Goal: Task Accomplishment & Management: Manage account settings

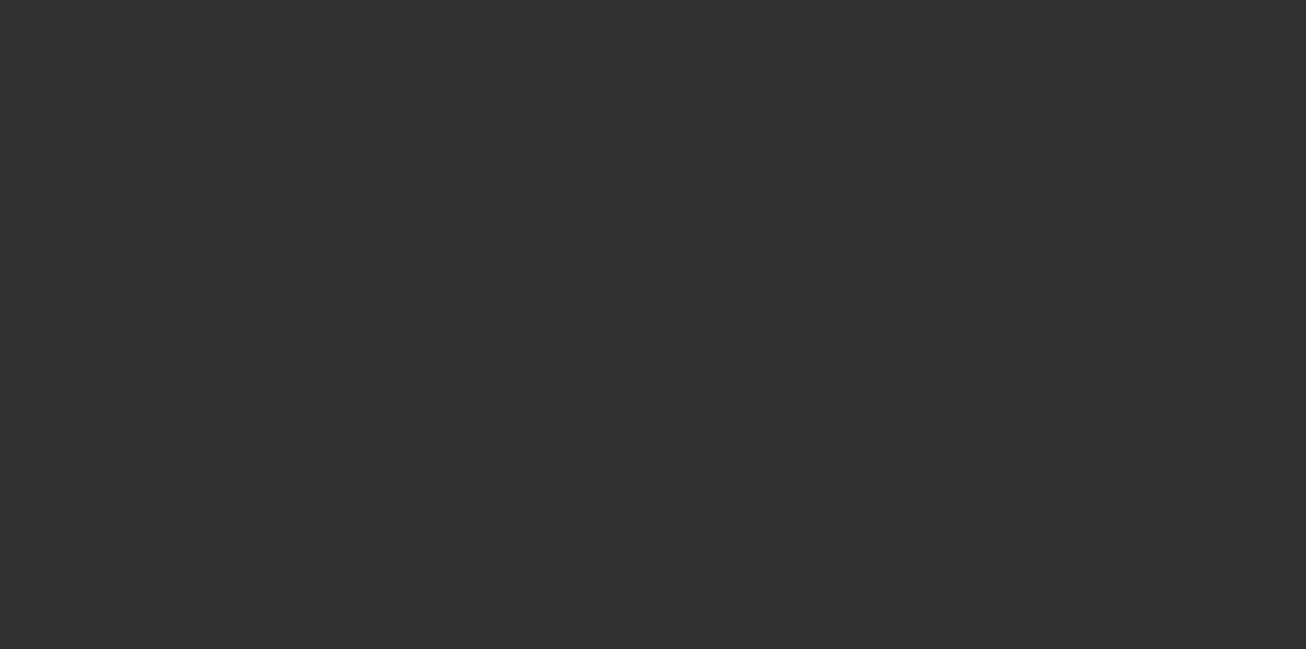
select select "10"
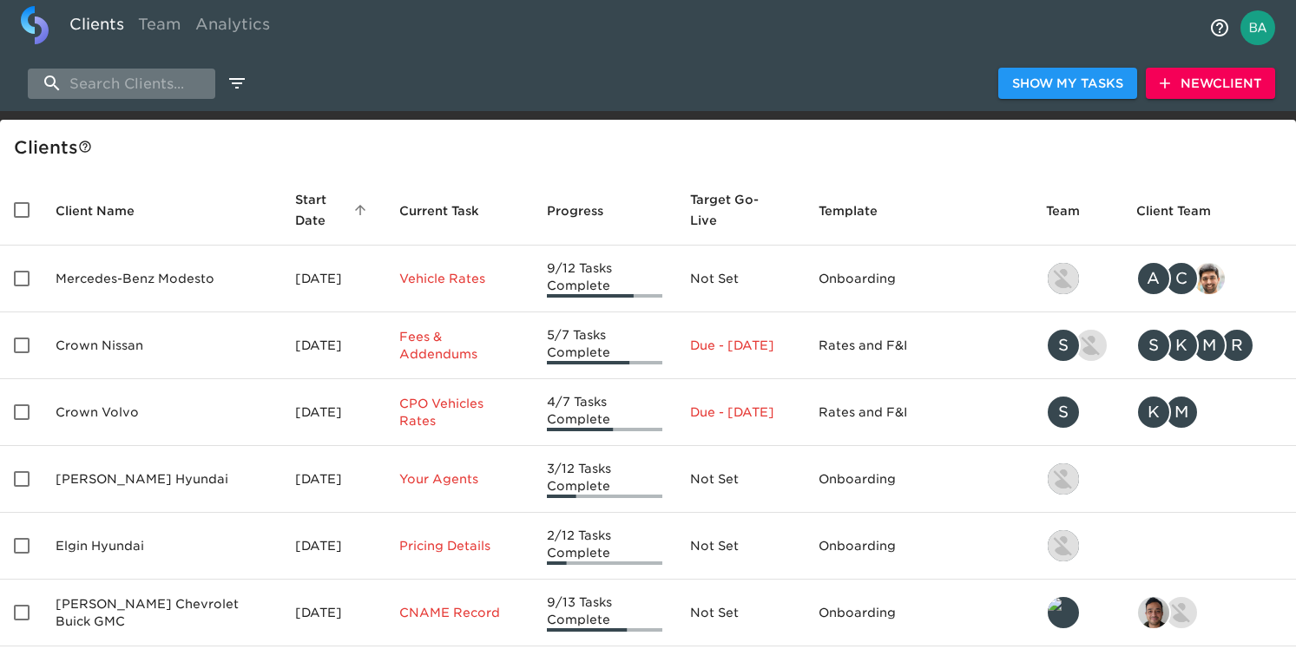
click at [128, 80] on input "search" at bounding box center [121, 84] width 187 height 30
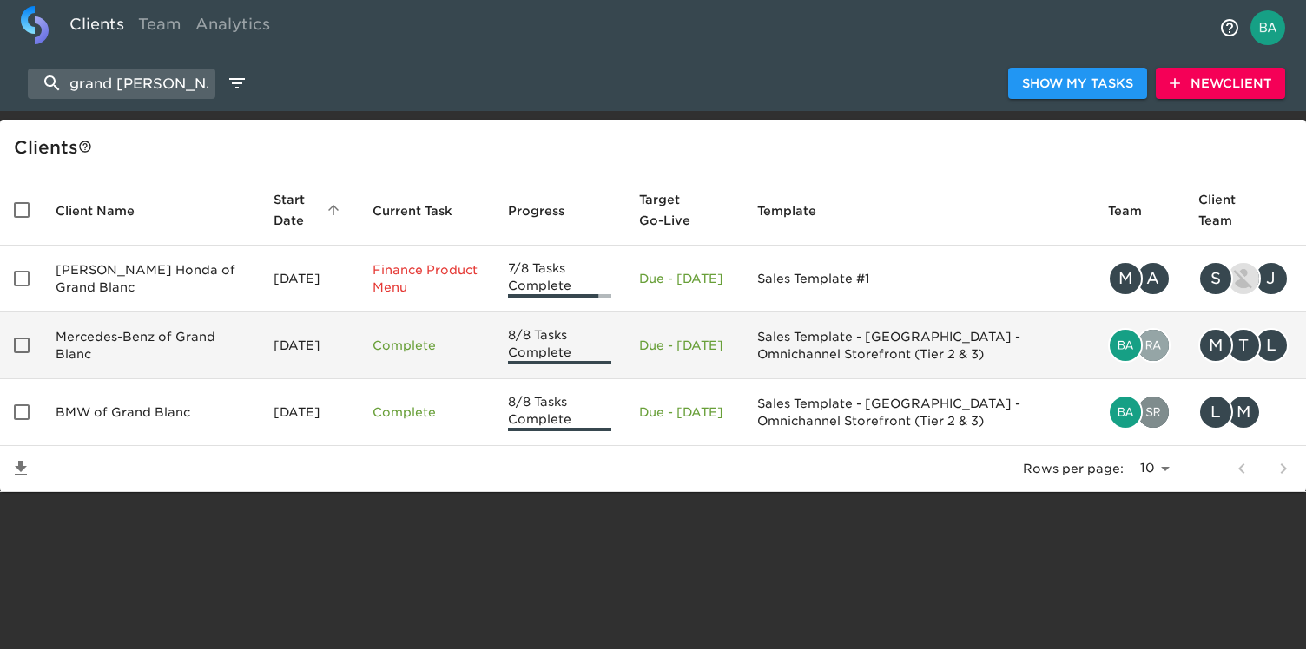
type input "grand [PERSON_NAME]"
click at [122, 355] on td "Mercedes-Benz of Grand Blanc" at bounding box center [151, 345] width 218 height 67
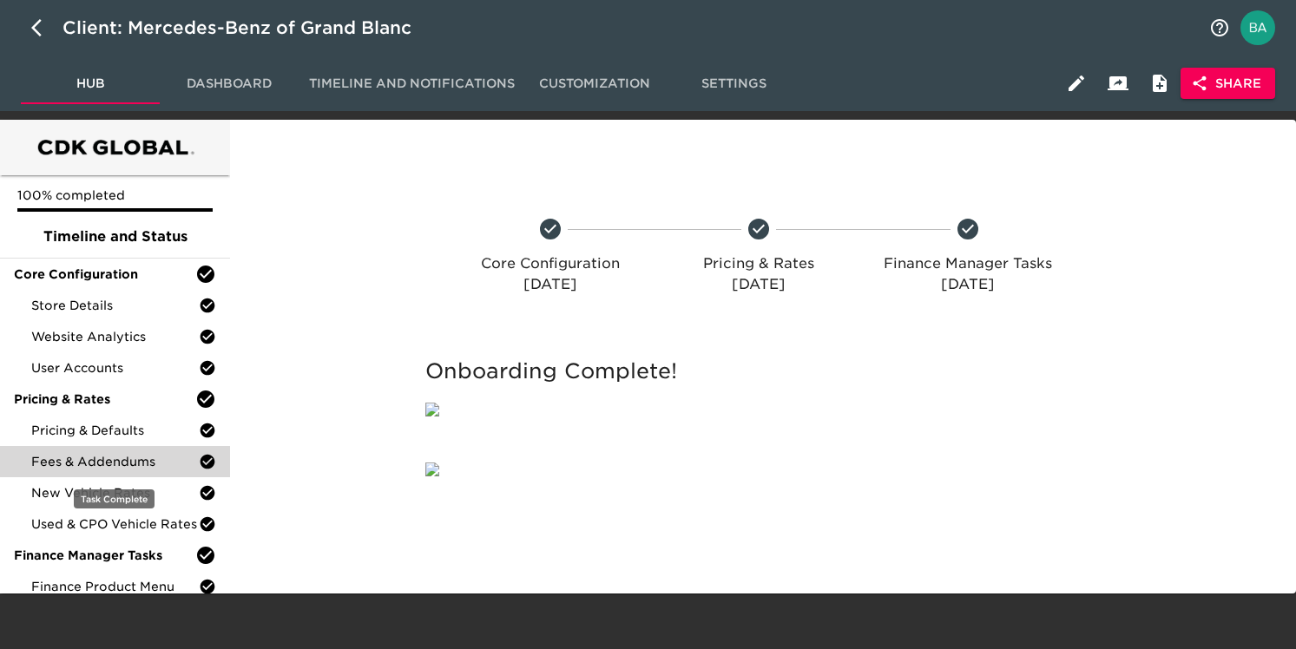
scroll to position [70, 0]
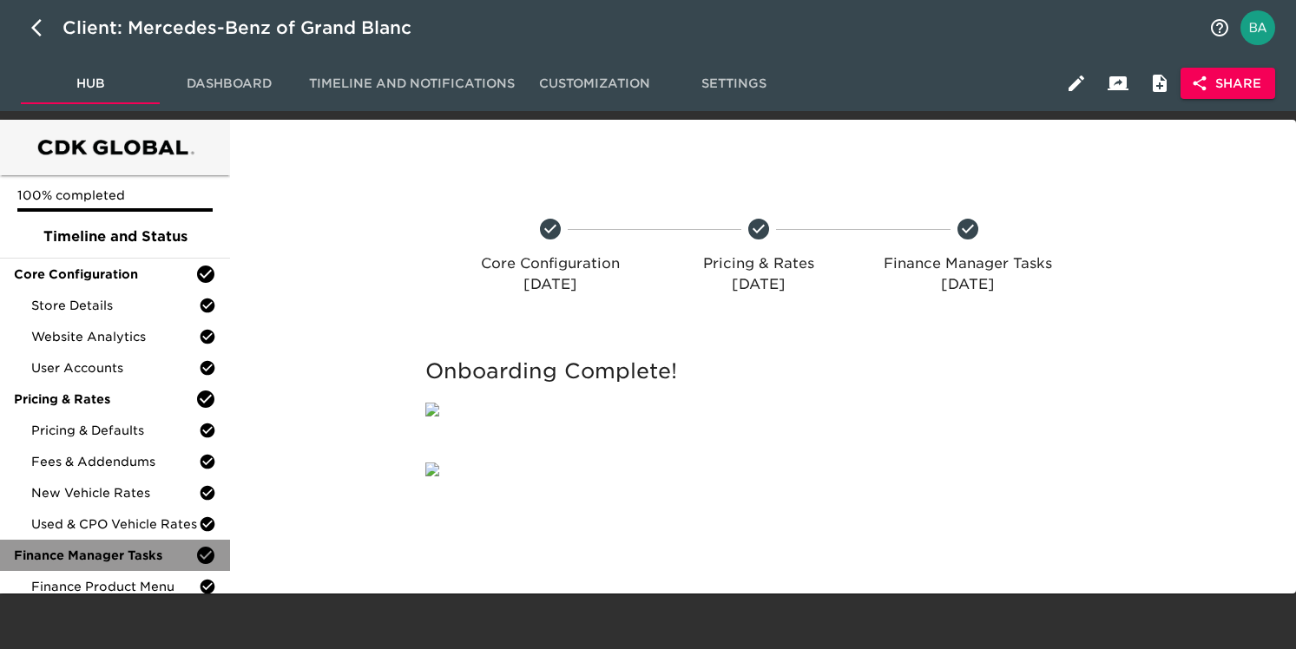
click at [90, 540] on div "Finance Manager Tasks" at bounding box center [115, 555] width 230 height 31
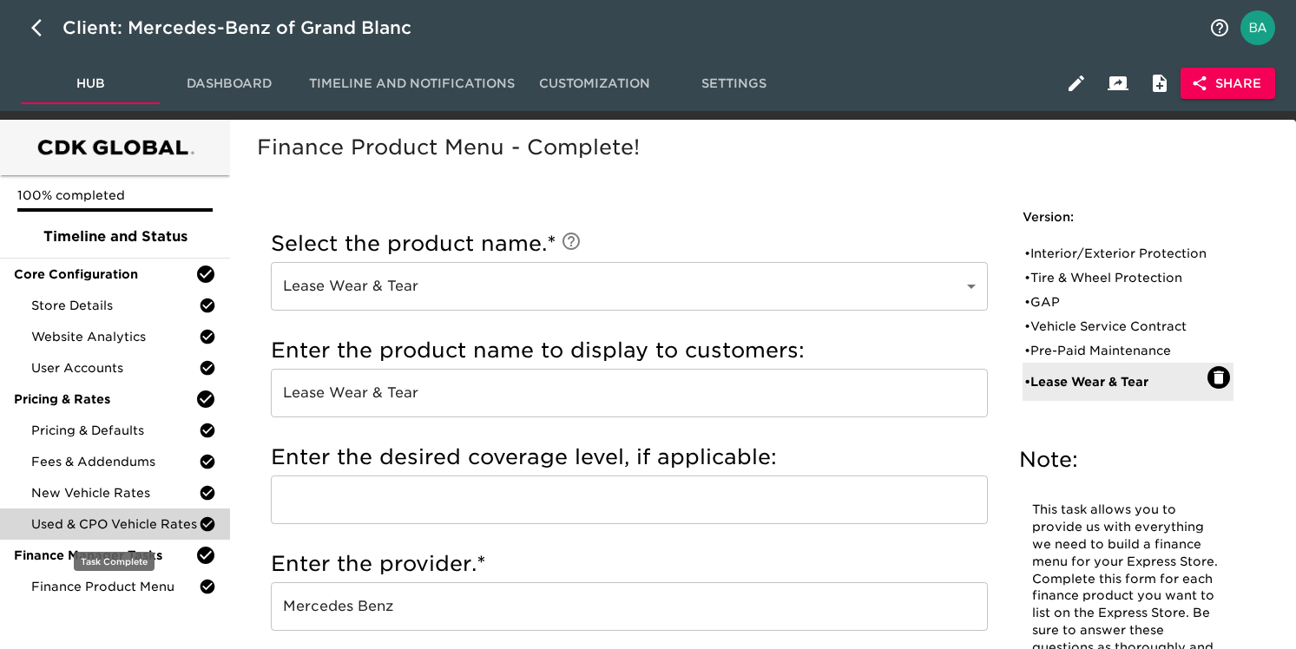
click at [74, 521] on span "Used & CPO Vehicle Rates" at bounding box center [115, 524] width 168 height 17
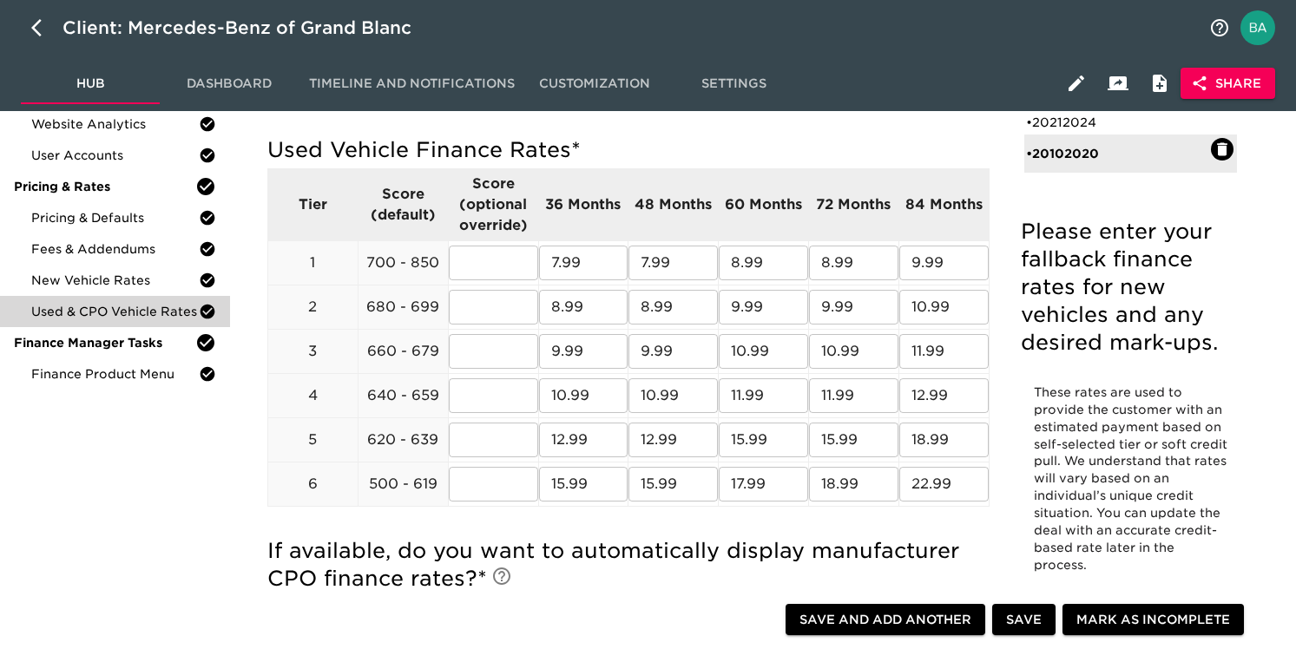
scroll to position [72, 0]
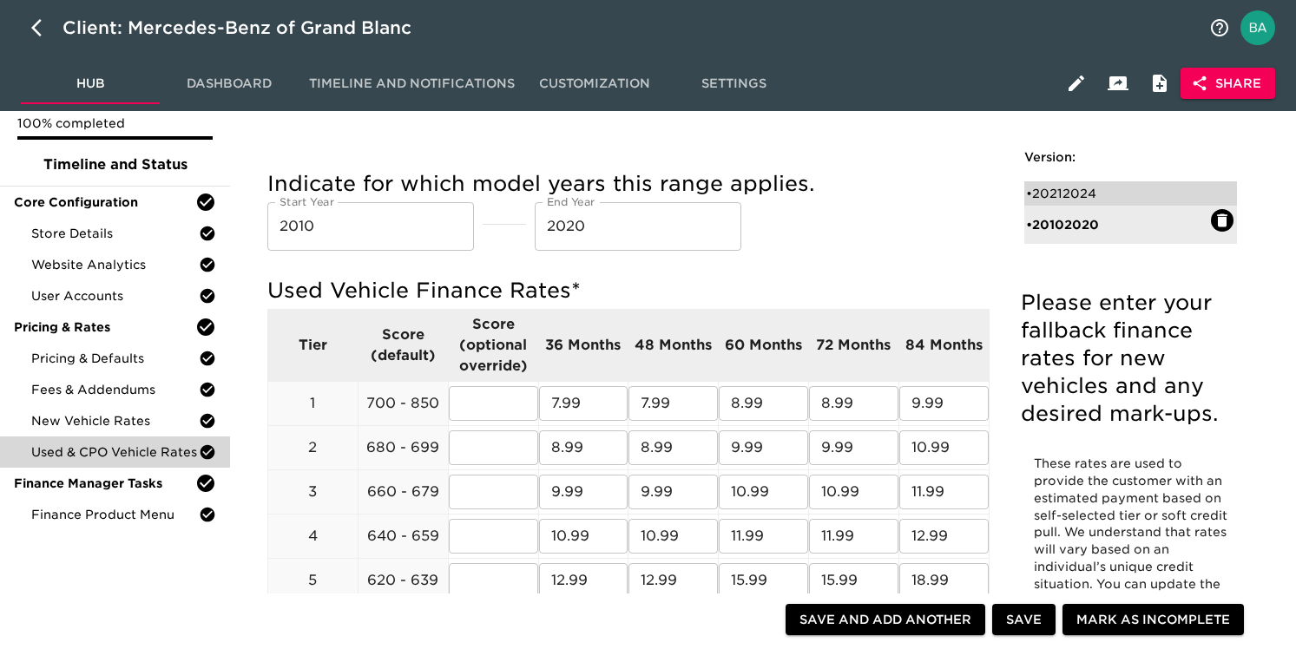
click at [1062, 187] on div "• 20212024" at bounding box center [1118, 193] width 185 height 17
type input "2021"
type input "2024"
radio input "true"
radio input "false"
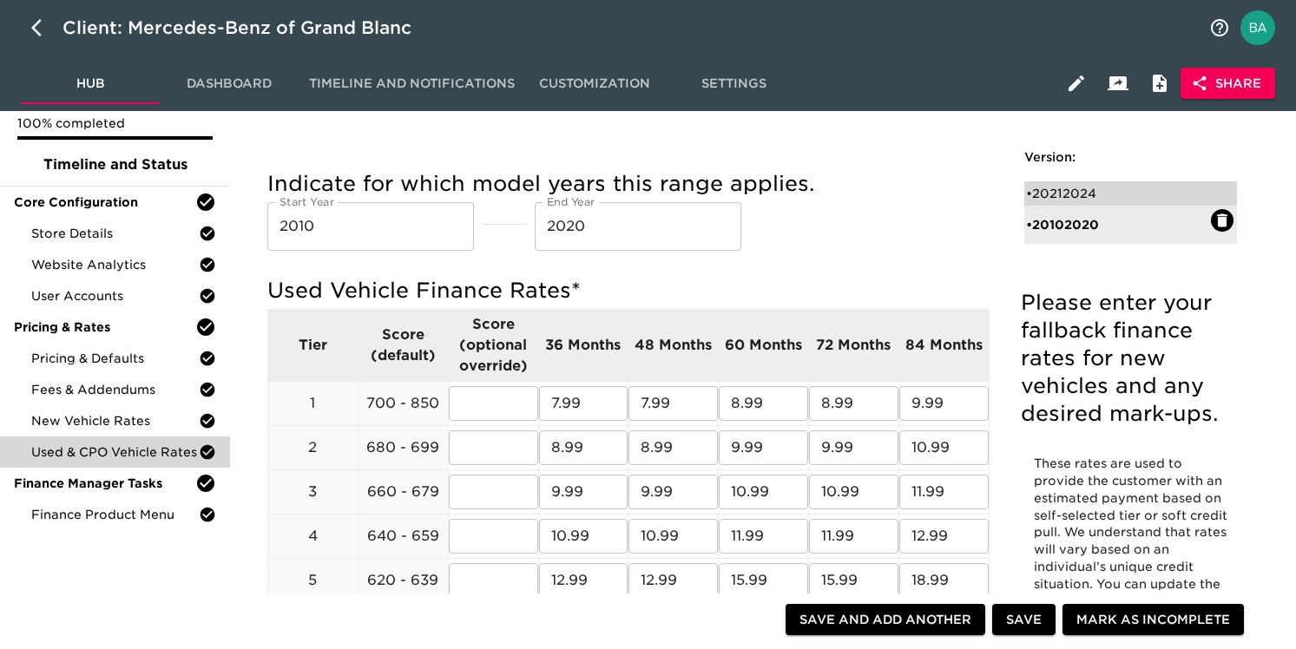
type input "1.00"
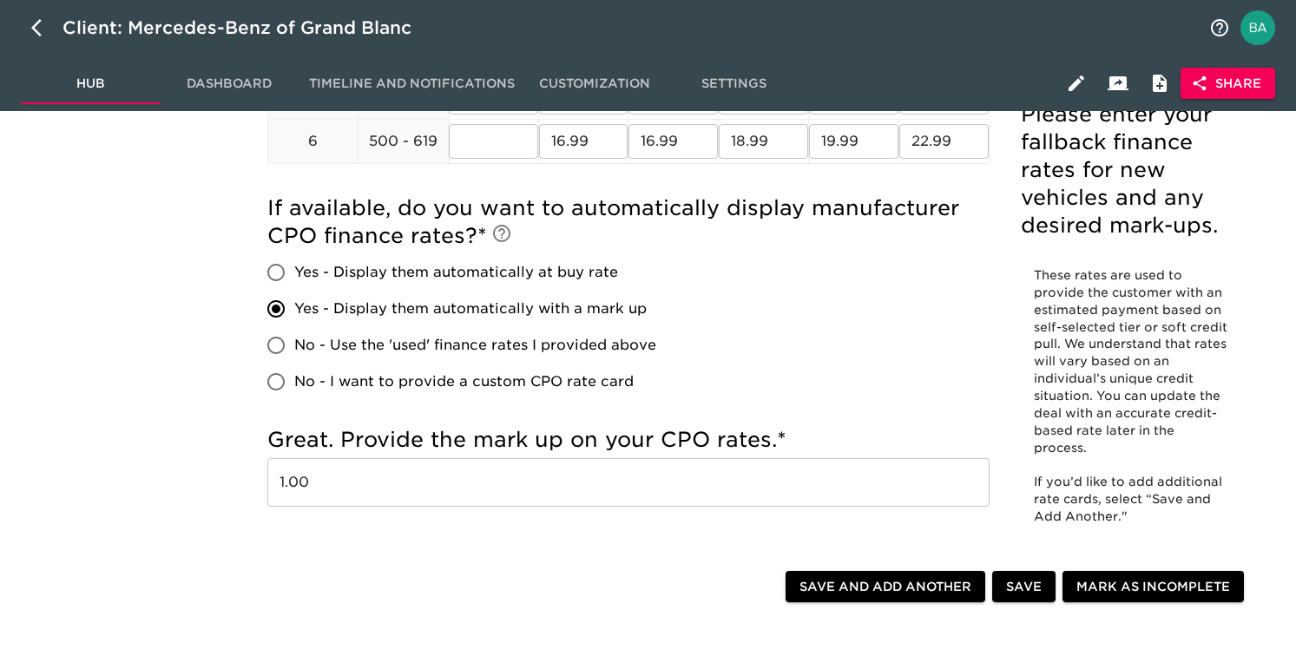
scroll to position [554, 0]
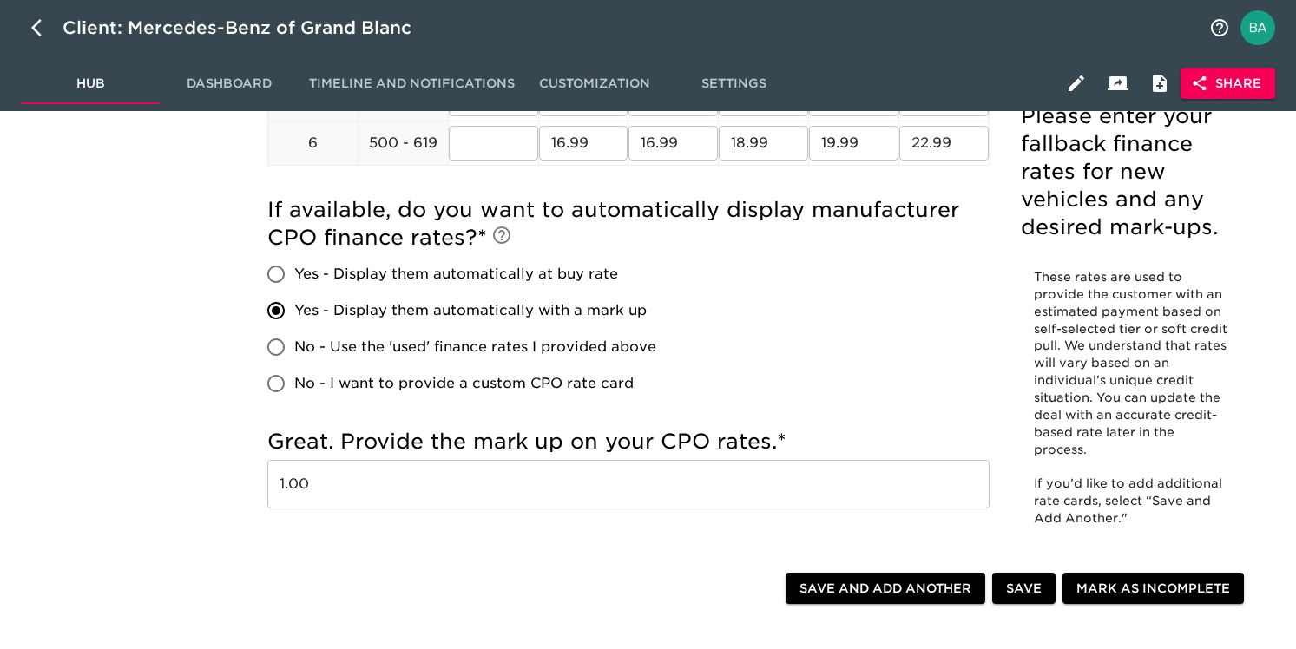
click at [306, 495] on input "1.00" at bounding box center [628, 484] width 722 height 49
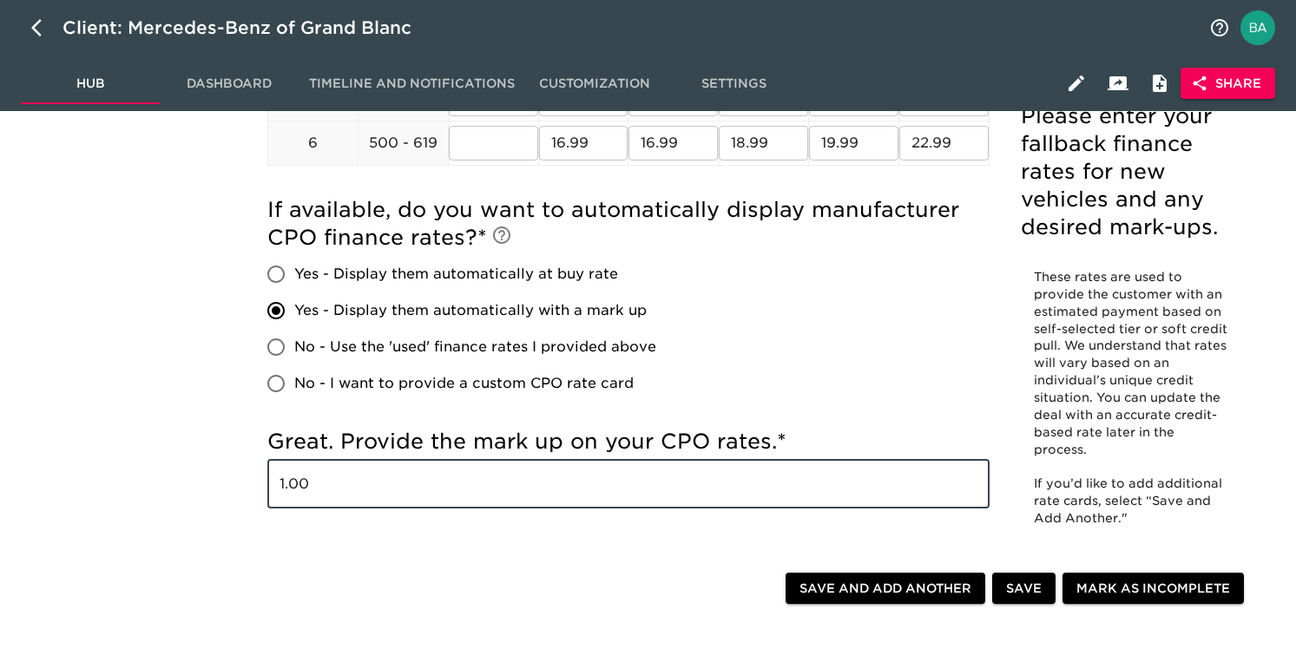
click at [306, 495] on input "1.00" at bounding box center [628, 484] width 722 height 49
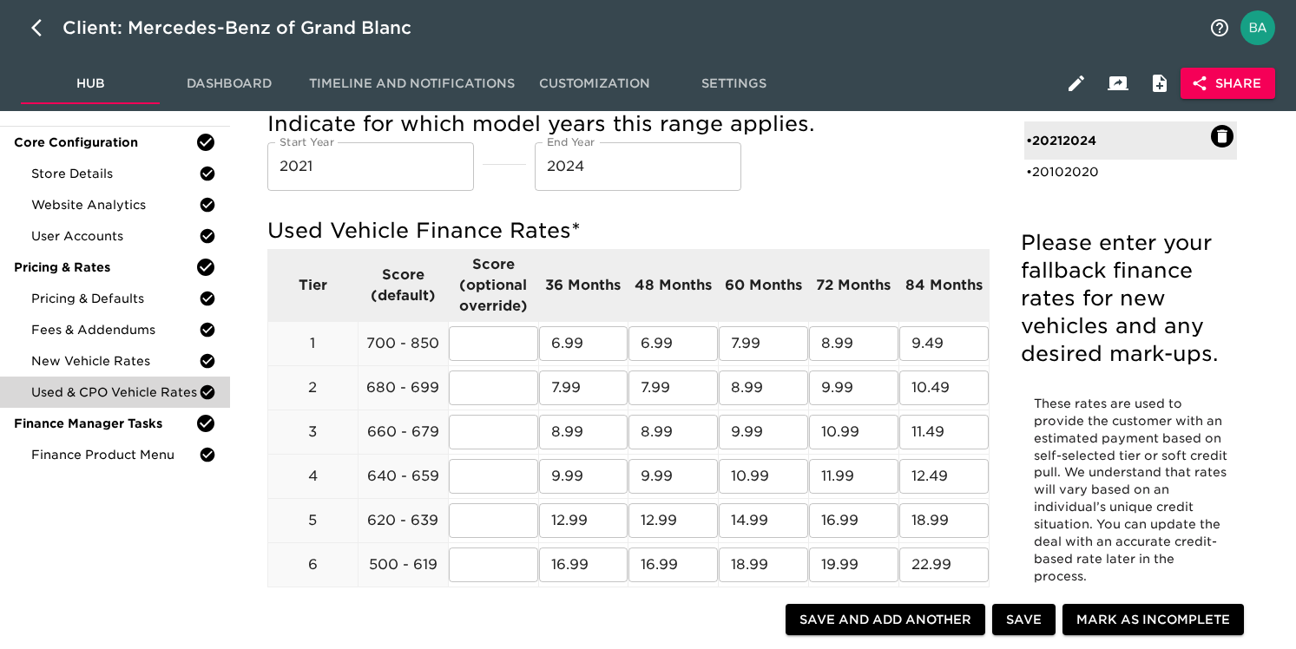
scroll to position [0, 0]
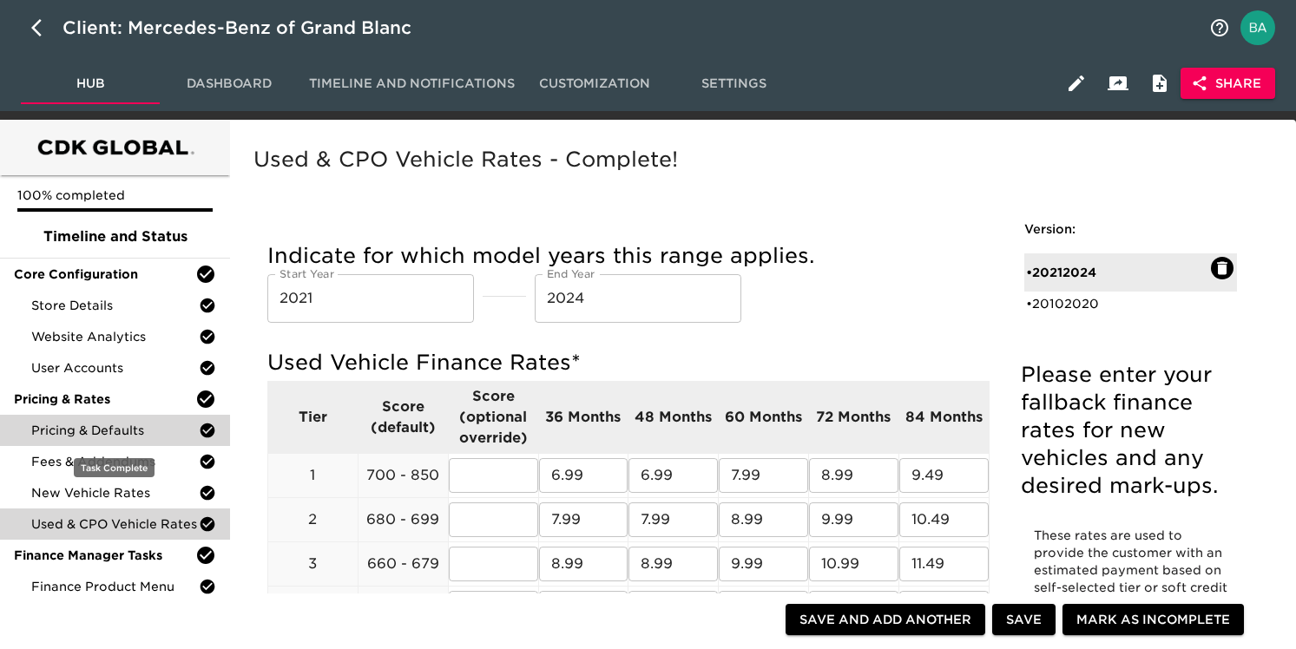
click at [124, 424] on span "Pricing & Defaults" at bounding box center [115, 430] width 168 height 17
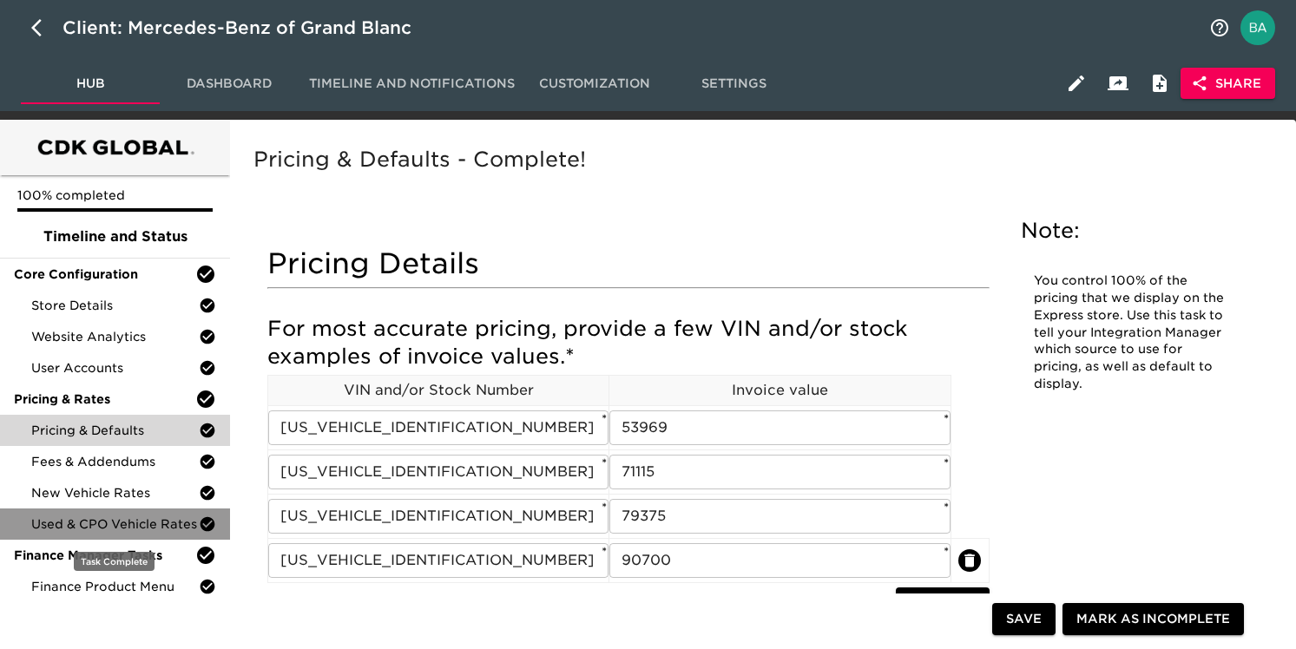
click at [92, 510] on div "Used & CPO Vehicle Rates" at bounding box center [115, 524] width 230 height 31
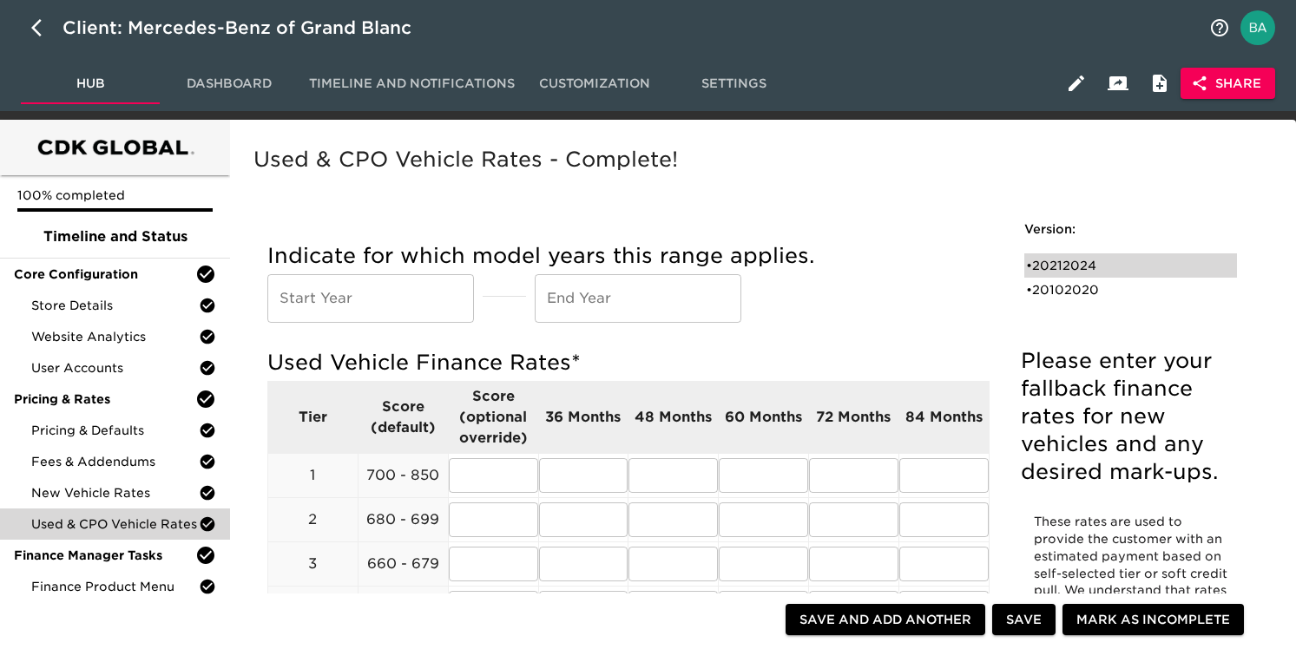
click at [1059, 263] on div "• 20212024" at bounding box center [1118, 265] width 185 height 17
type input "2021"
type input "2024"
radio input "true"
type input "1.00"
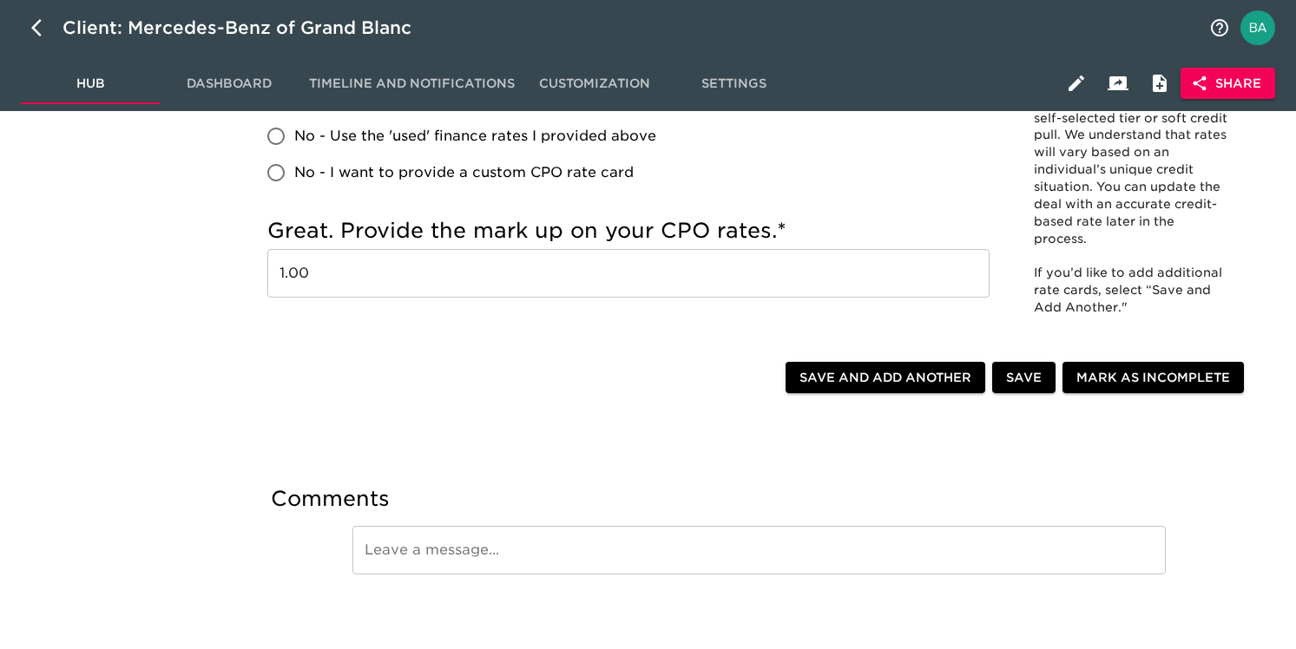
scroll to position [785, 0]
